Goal: Find specific fact: Find specific fact

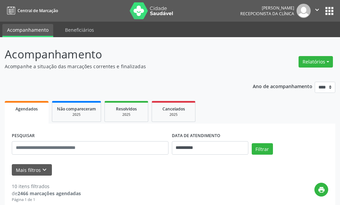
scroll to position [317, 0]
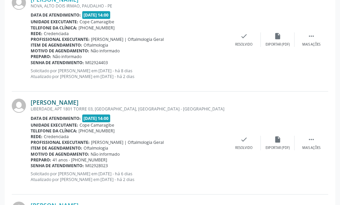
click at [58, 103] on link "[PERSON_NAME]" at bounding box center [55, 101] width 48 height 7
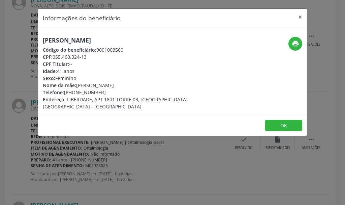
drag, startPoint x: 78, startPoint y: 85, endPoint x: 152, endPoint y: 84, distance: 73.5
click at [152, 84] on div "Nome da mãe: [PERSON_NAME]" at bounding box center [128, 85] width 170 height 7
copy div "[PERSON_NAME]"
click at [95, 42] on h5 "[PERSON_NAME]" at bounding box center [128, 40] width 170 height 7
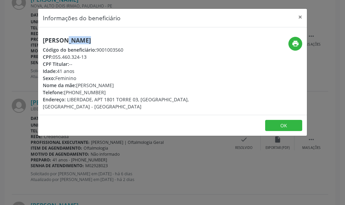
click at [95, 42] on h5 "[PERSON_NAME]" at bounding box center [128, 40] width 170 height 7
copy div "[PERSON_NAME]"
